Goal: Information Seeking & Learning: Learn about a topic

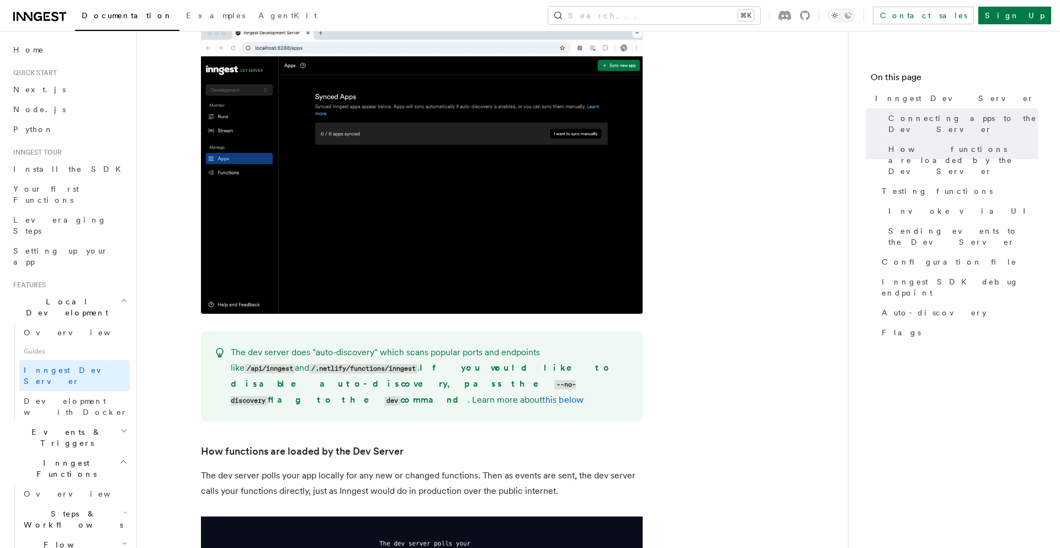
scroll to position [896, 0]
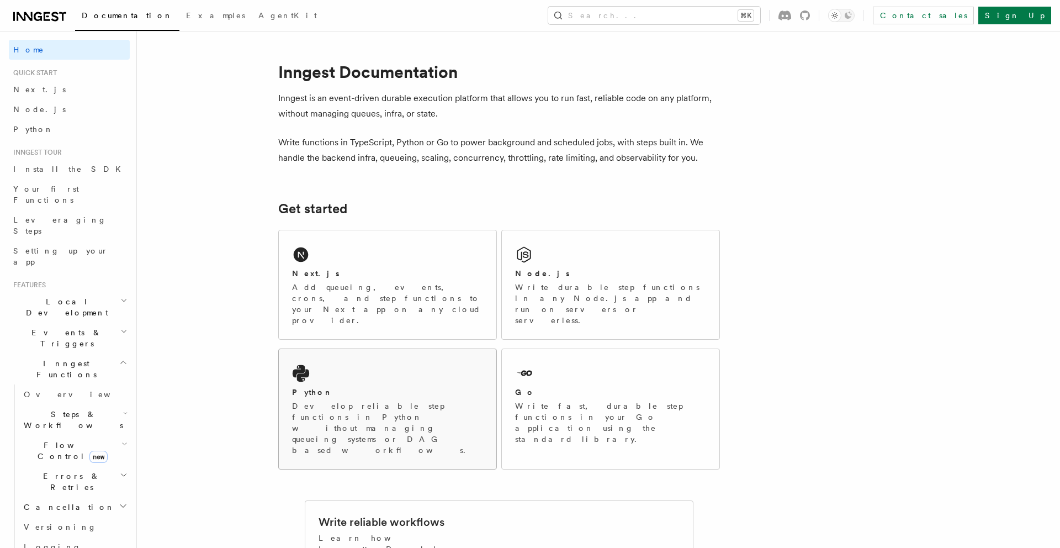
click at [312, 400] on p "Develop reliable step functions in Python without managing queueing systems or …" at bounding box center [387, 427] width 191 height 55
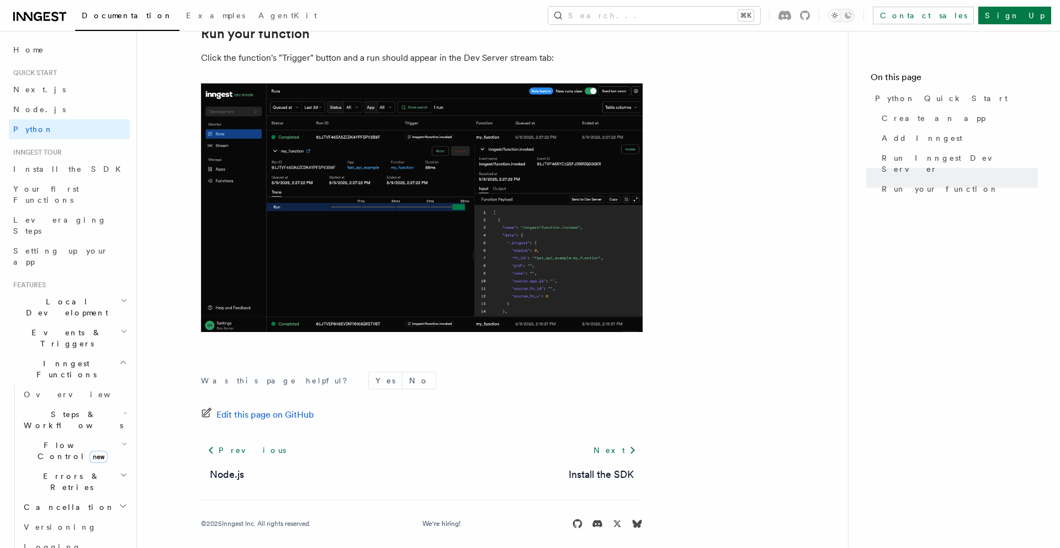
scroll to position [2244, 0]
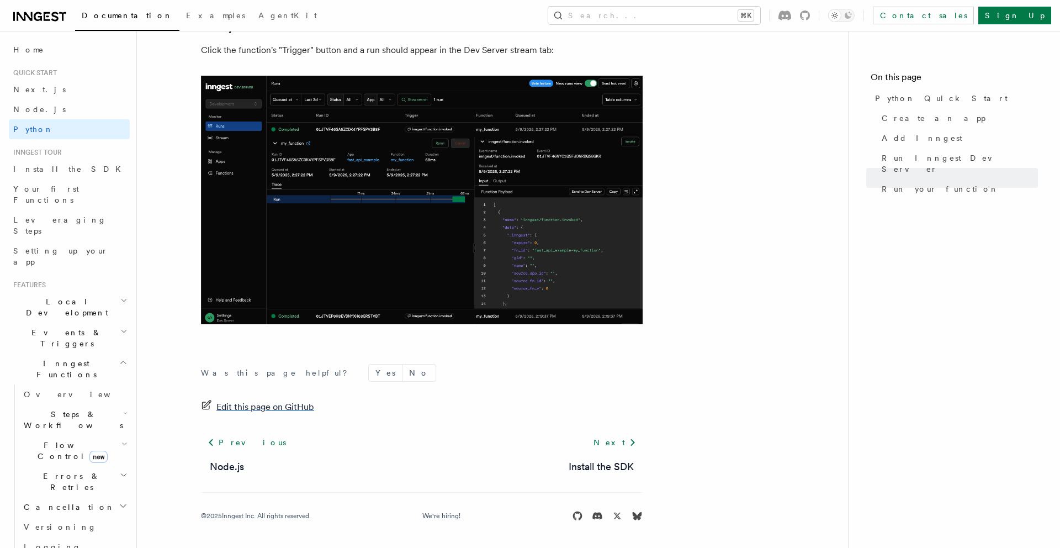
click at [292, 408] on span "Edit this page on GitHub" at bounding box center [265, 406] width 98 height 15
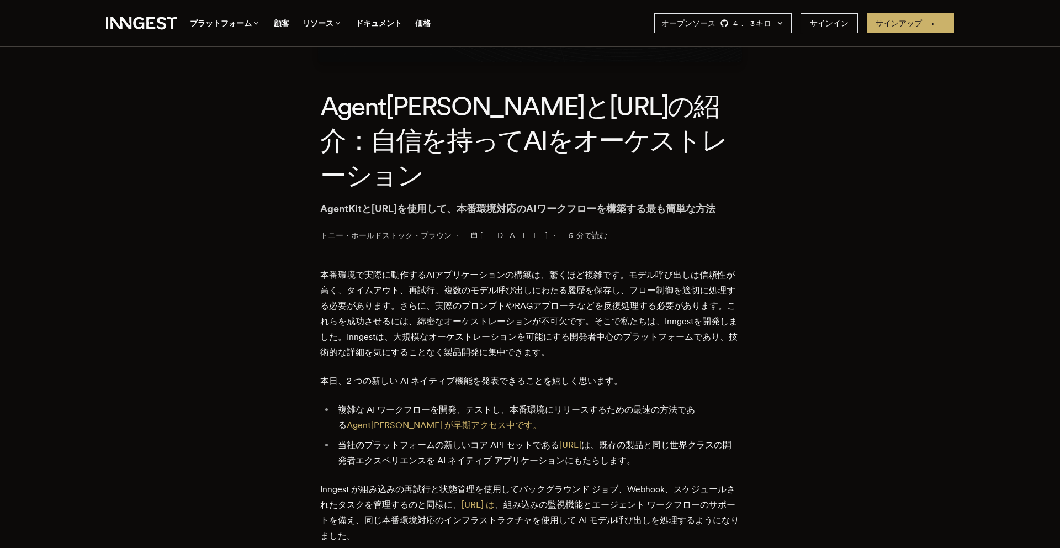
scroll to position [237, 0]
